Goal: Information Seeking & Learning: Learn about a topic

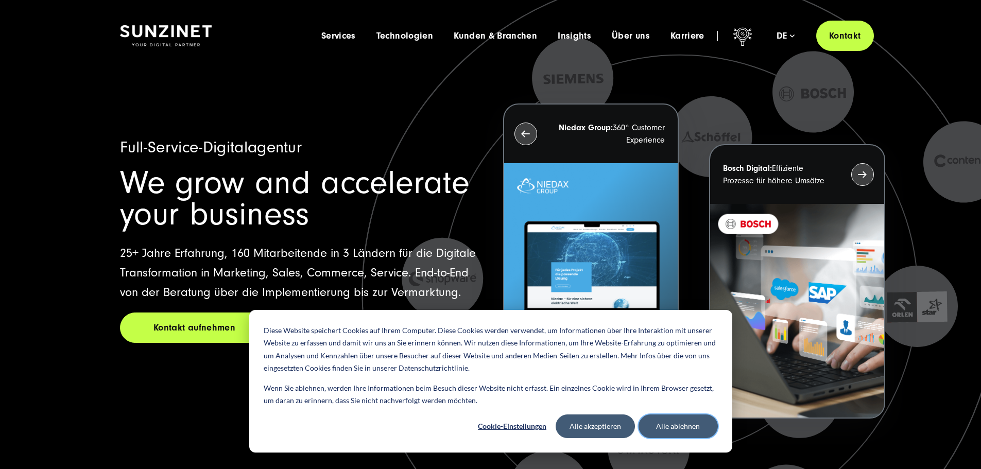
click at [682, 422] on button "Alle ablehnen" at bounding box center [678, 427] width 79 height 24
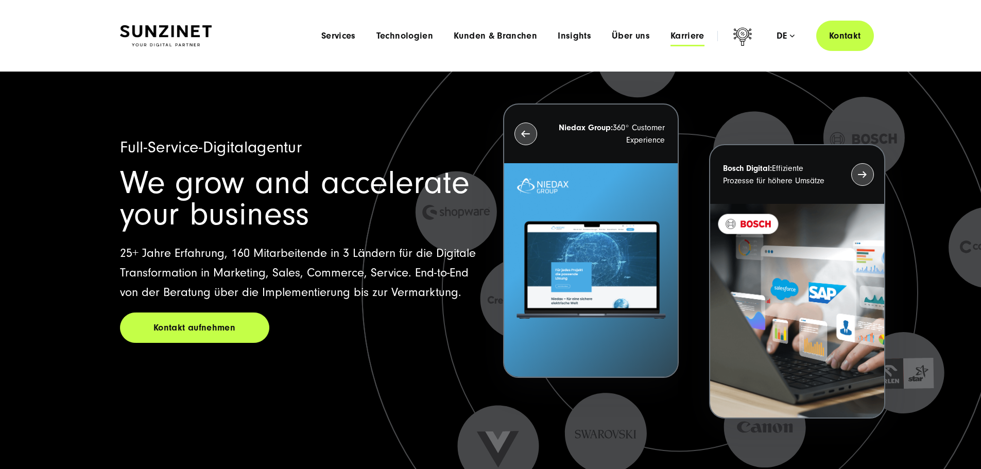
click at [671, 35] on span "Karriere" at bounding box center [688, 36] width 34 height 10
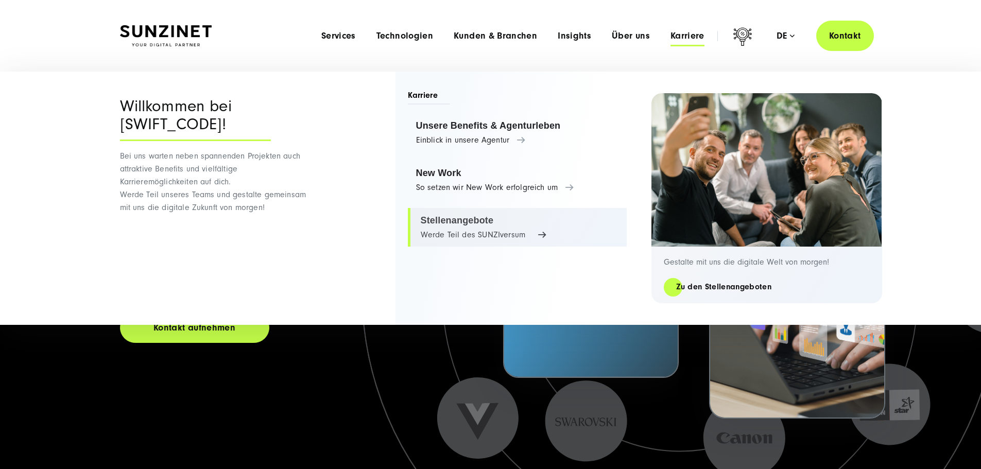
click at [476, 236] on link "Stellenangebote Werde Teil des SUNZIversum" at bounding box center [517, 227] width 219 height 39
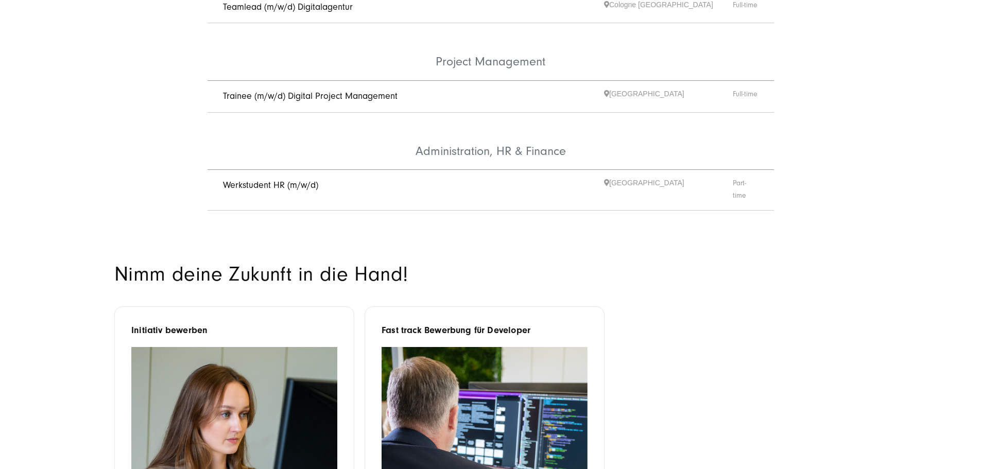
scroll to position [773, 0]
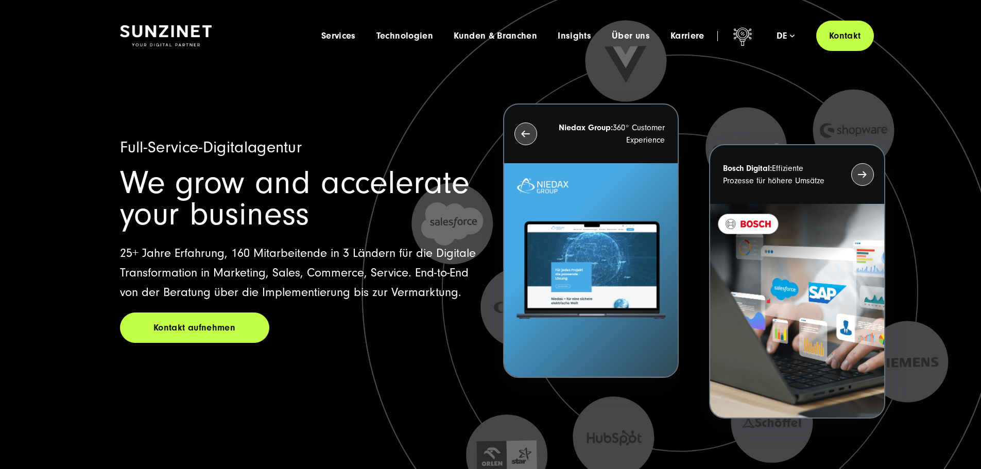
click at [617, 38] on span "Über uns" at bounding box center [631, 36] width 38 height 10
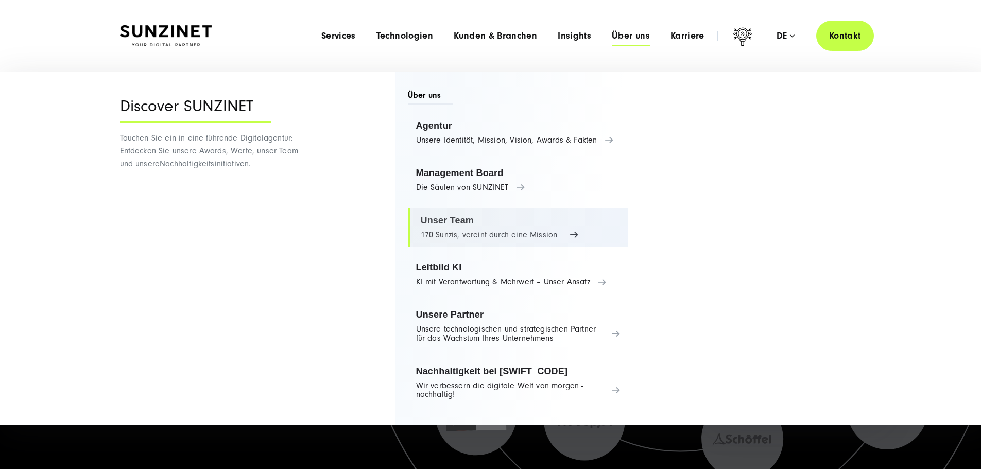
click at [472, 222] on link "Unser Team 170 Sunzis, vereint durch eine Mission" at bounding box center [518, 227] width 221 height 39
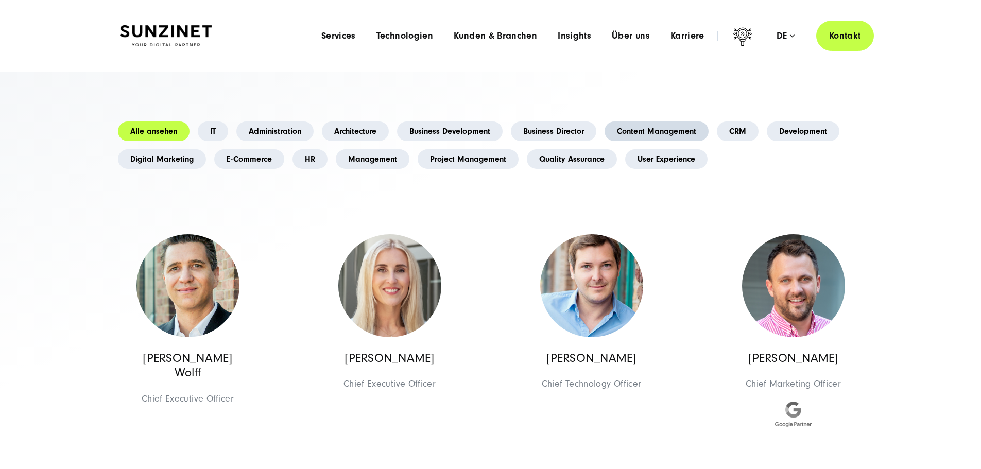
click at [605, 141] on link "Content Management" at bounding box center [657, 132] width 104 height 20
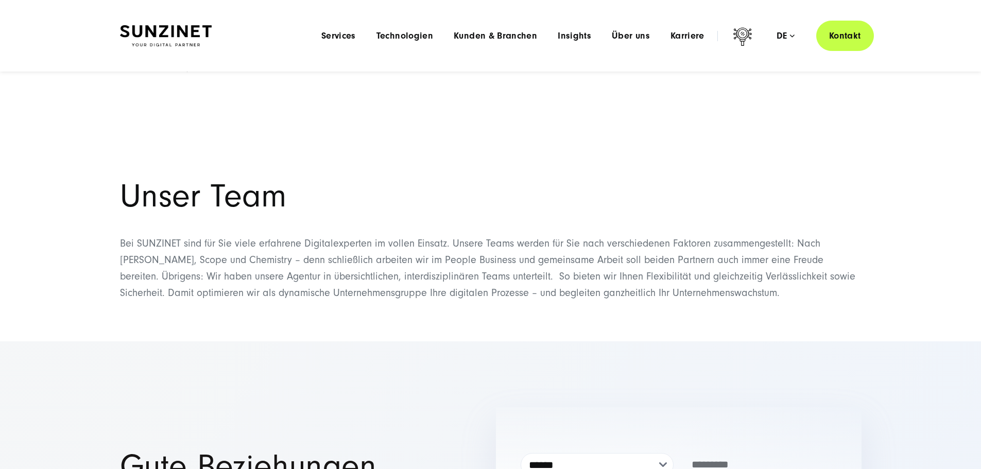
scroll to position [93, 0]
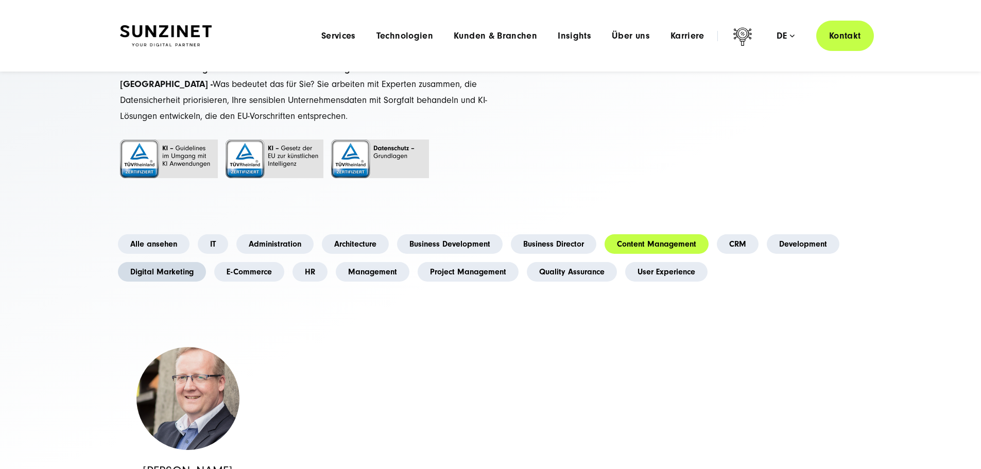
click at [206, 282] on link "Digital Marketing" at bounding box center [162, 272] width 88 height 20
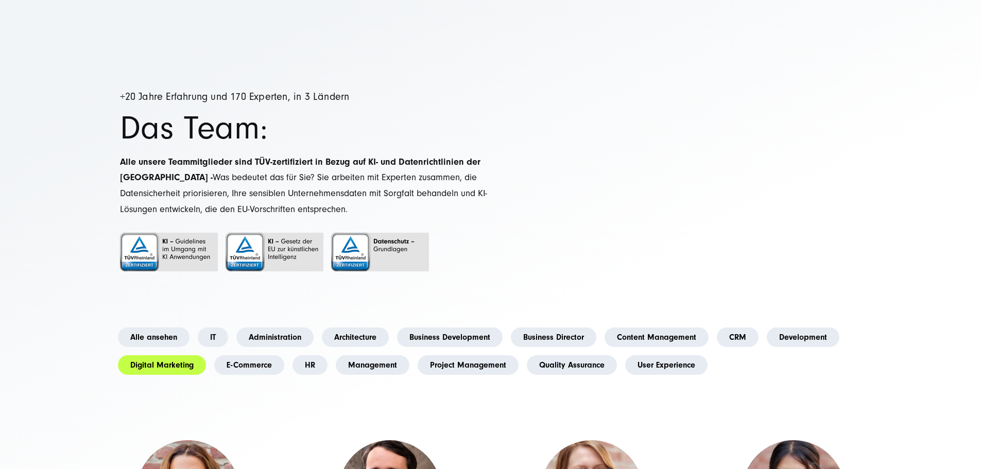
scroll to position [103, 0]
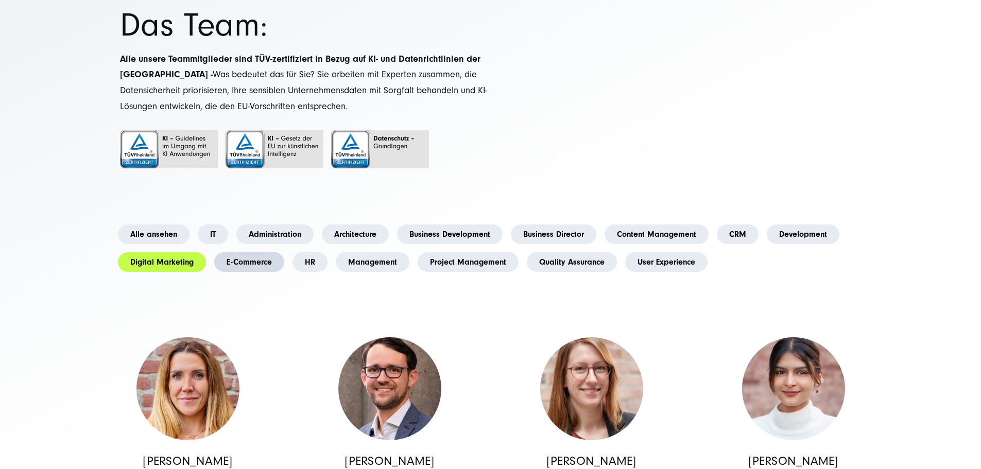
click at [284, 272] on link "E-Commerce" at bounding box center [249, 262] width 70 height 20
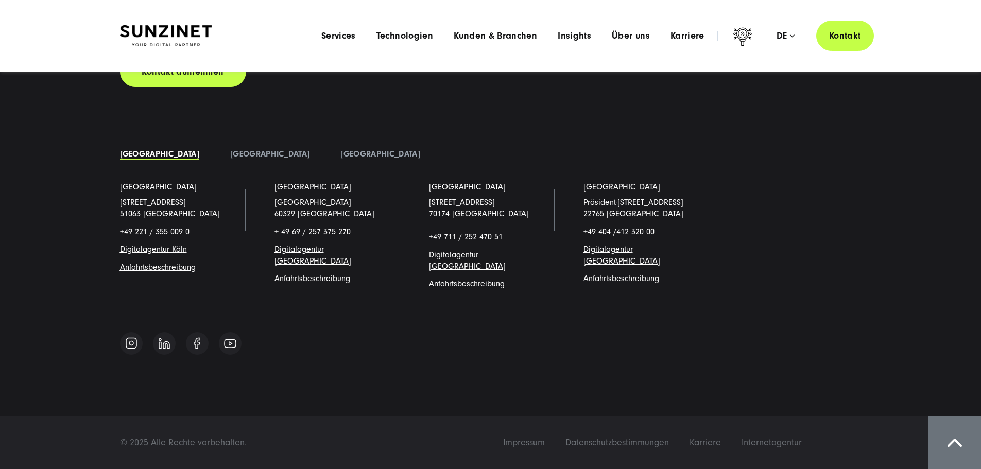
scroll to position [2500, 0]
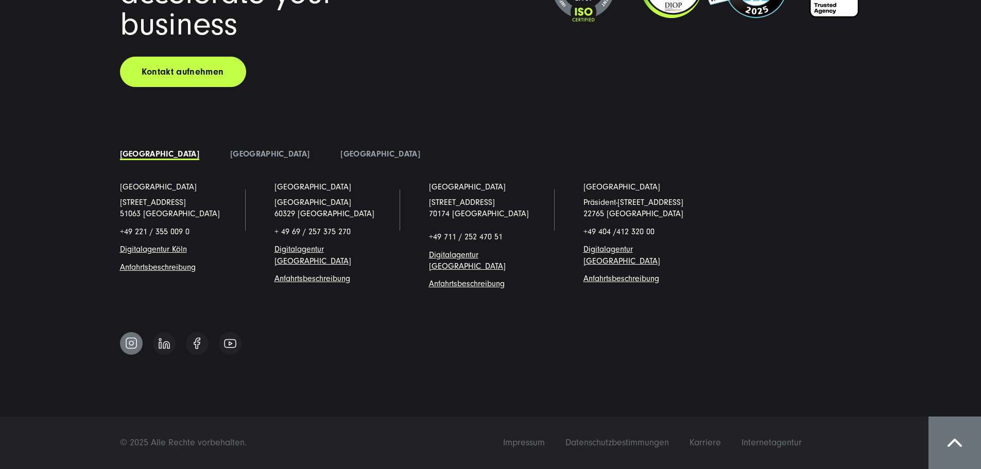
click at [126, 344] on img at bounding box center [131, 343] width 12 height 13
